Goal: Connect with others: Connect with others

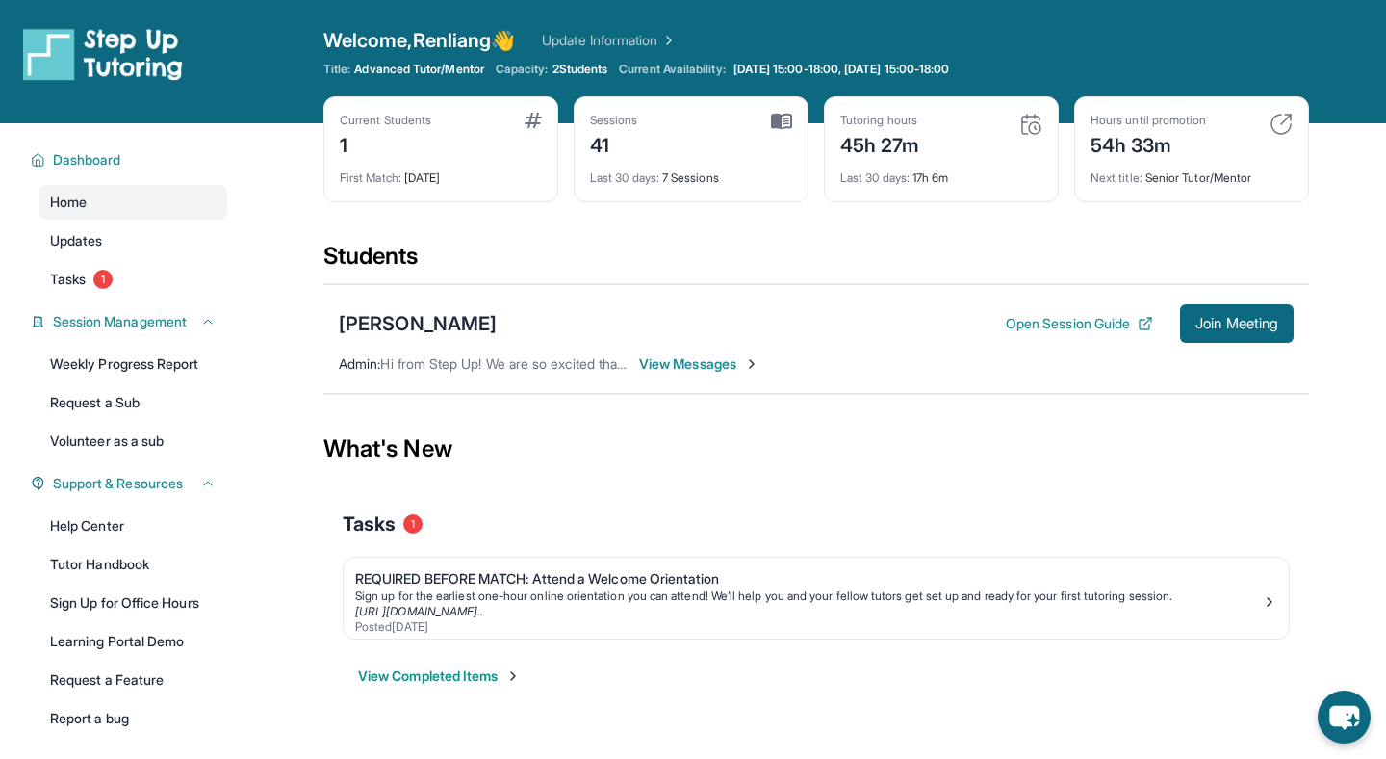
click at [728, 364] on span "View Messages" at bounding box center [699, 363] width 120 height 19
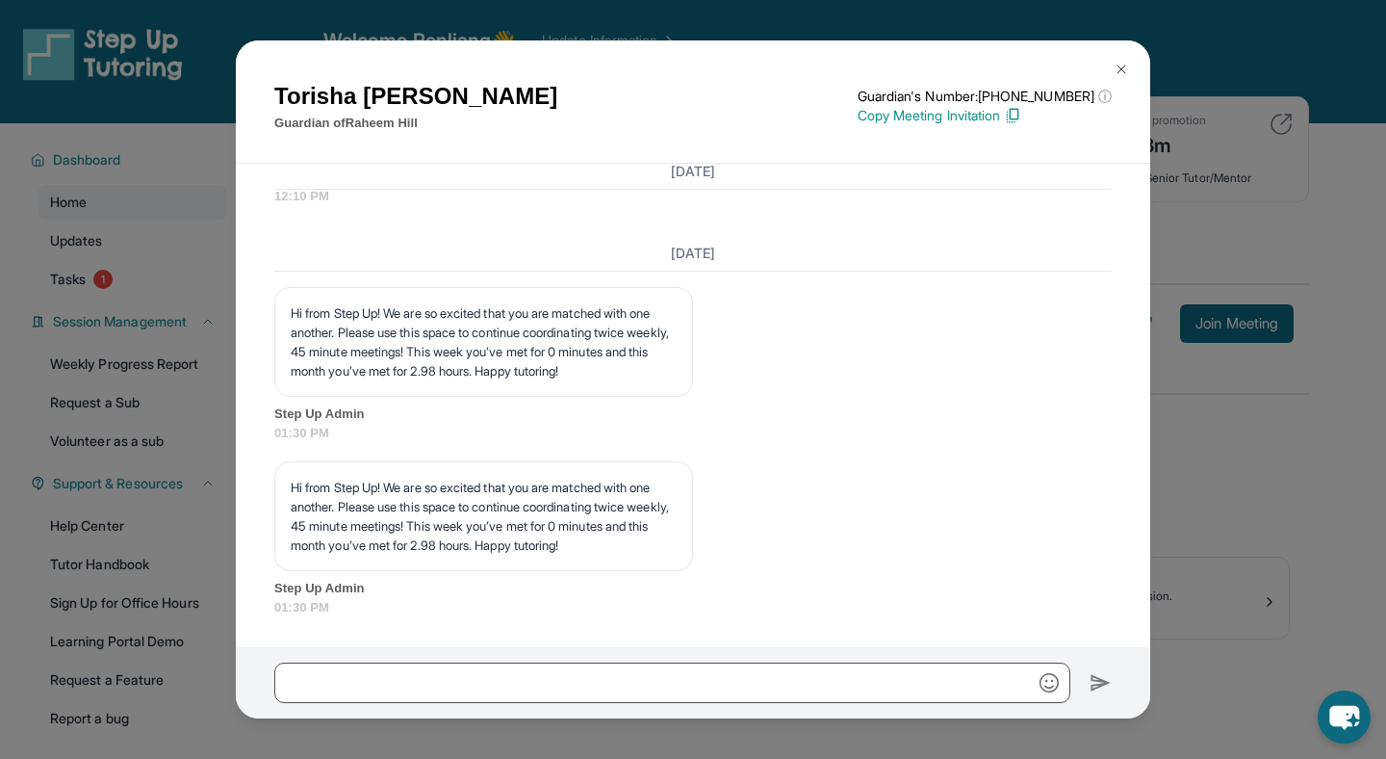
scroll to position [23617, 0]
click at [1199, 433] on div "[PERSON_NAME] Guardian of [PERSON_NAME] Guardian's Number: [PHONE_NUMBER] ⓘ Thi…" at bounding box center [693, 379] width 1386 height 759
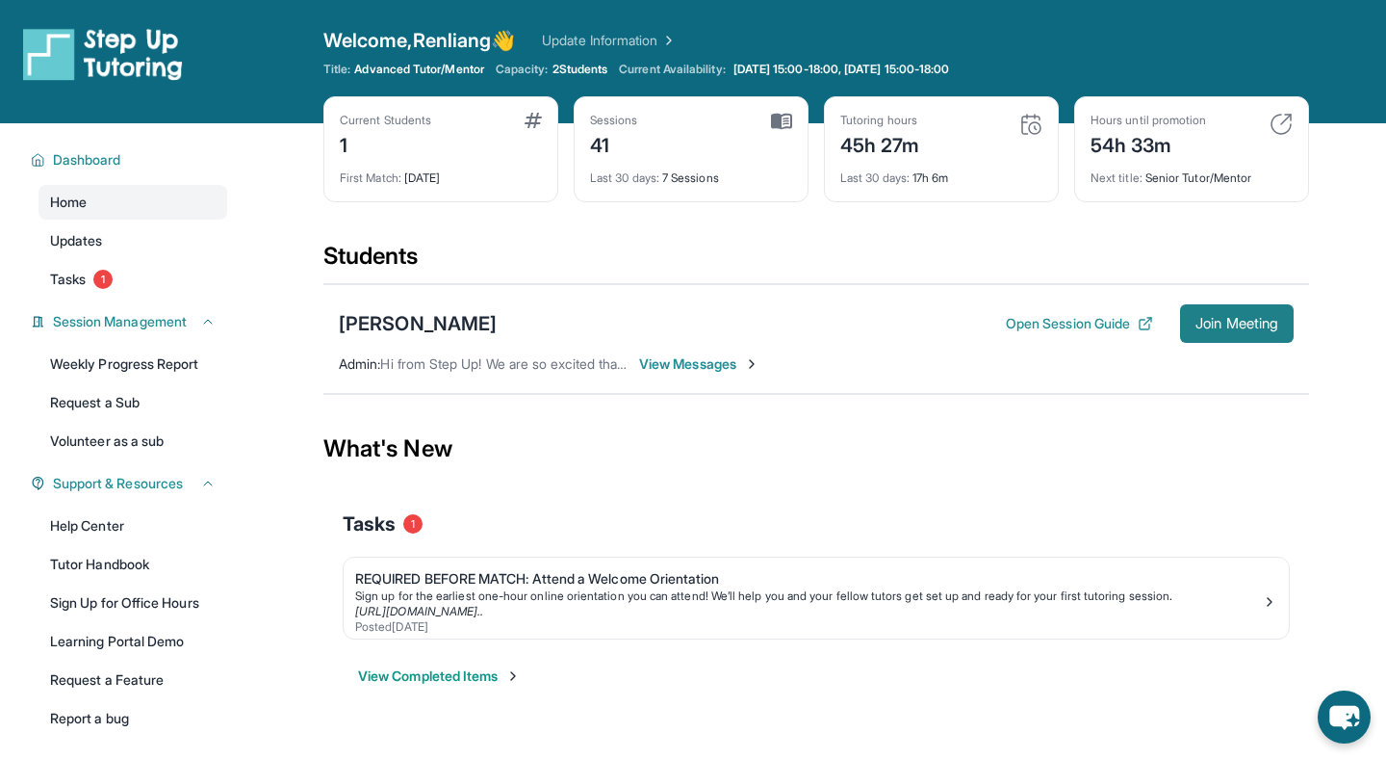
click at [1224, 318] on span "Join Meeting" at bounding box center [1237, 324] width 83 height 12
click at [709, 367] on span "View Messages" at bounding box center [699, 363] width 120 height 19
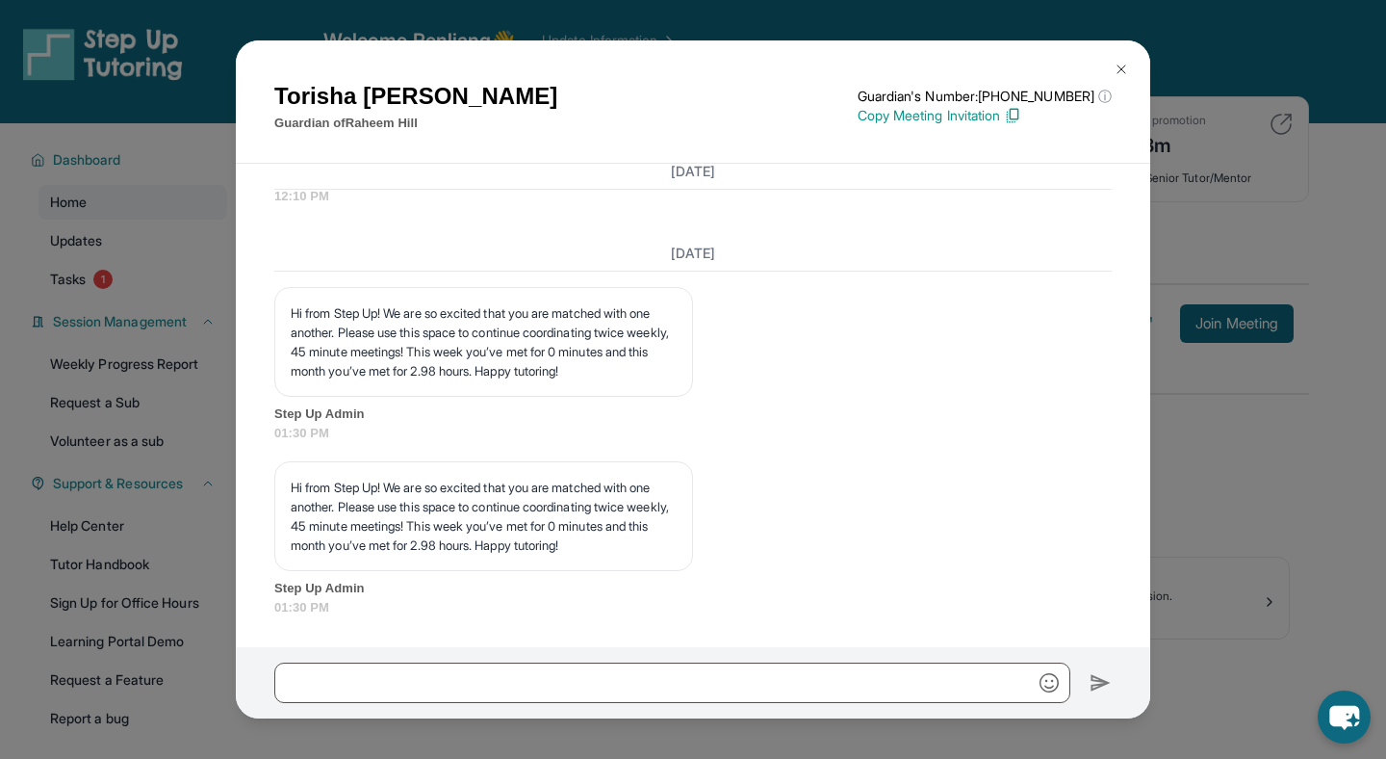
click at [1022, 119] on img at bounding box center [1012, 115] width 17 height 17
click at [1119, 74] on img at bounding box center [1121, 69] width 15 height 15
